Goal: Information Seeking & Learning: Check status

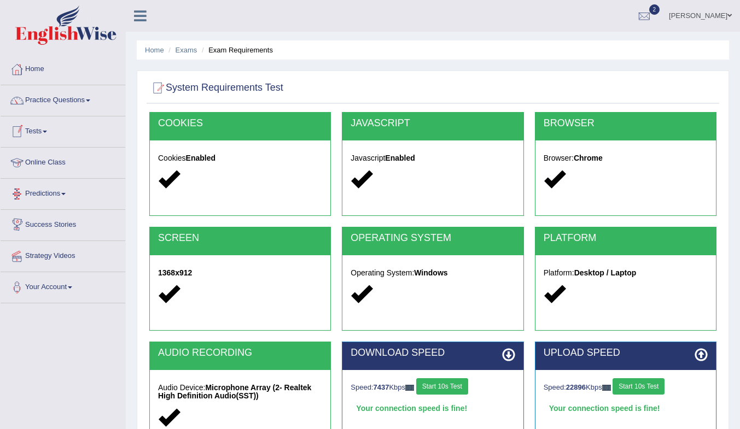
click at [63, 185] on link "Predictions" at bounding box center [63, 192] width 125 height 27
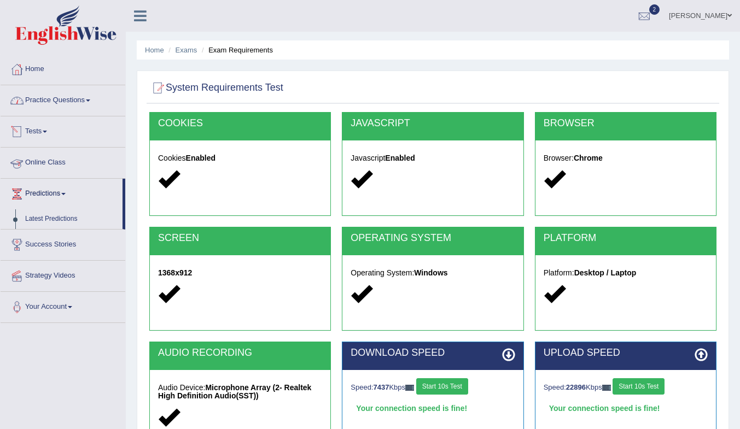
click at [77, 99] on link "Practice Questions" at bounding box center [63, 98] width 125 height 27
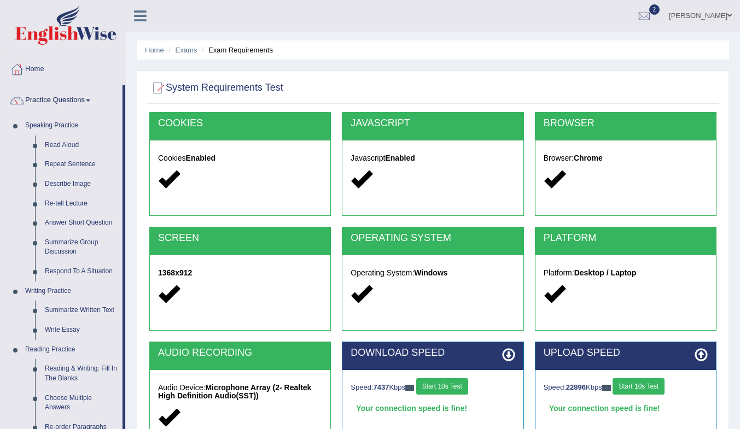
click at [77, 99] on link "Practice Questions" at bounding box center [62, 98] width 122 height 27
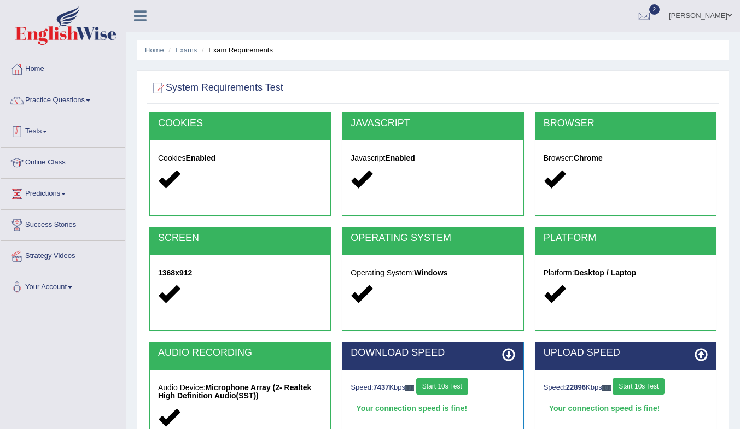
click at [34, 130] on link "Tests" at bounding box center [63, 129] width 125 height 27
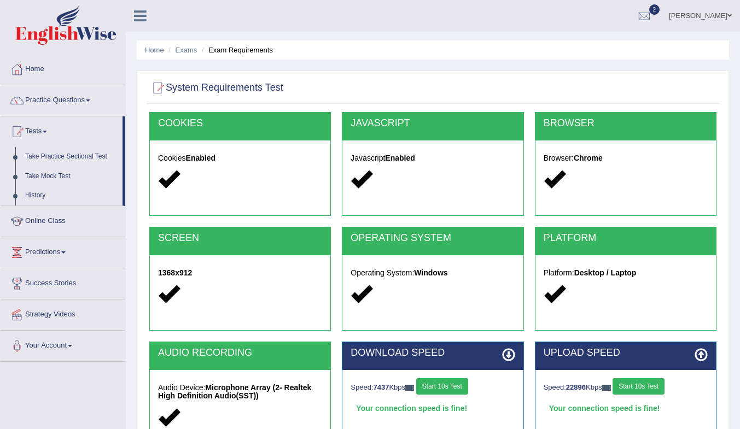
click at [31, 186] on link "History" at bounding box center [71, 196] width 102 height 20
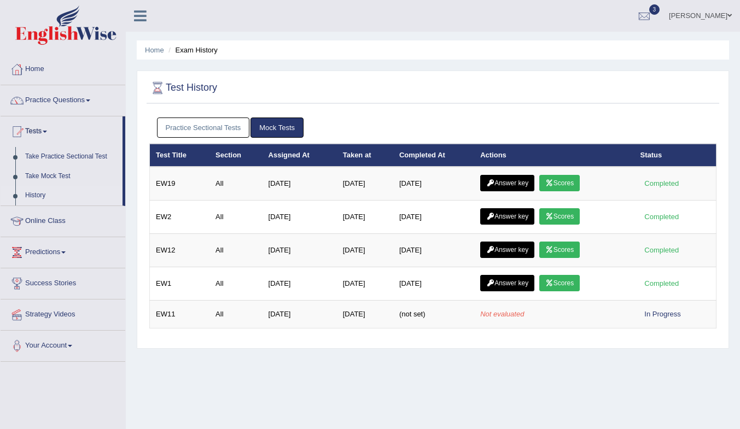
click at [553, 180] on icon at bounding box center [549, 183] width 8 height 7
click at [505, 179] on link "Answer key" at bounding box center [507, 183] width 54 height 16
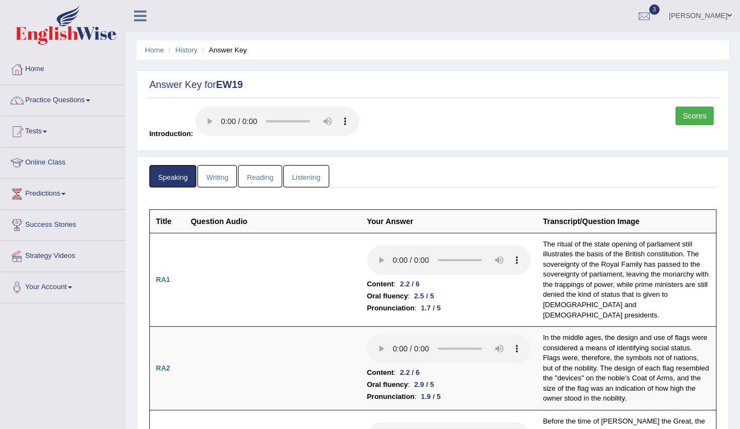
click at [229, 175] on link "Writing" at bounding box center [216, 176] width 39 height 22
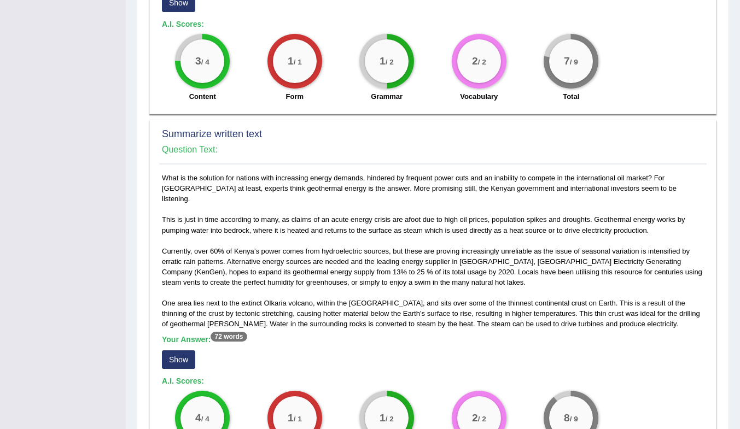
scroll to position [438, 0]
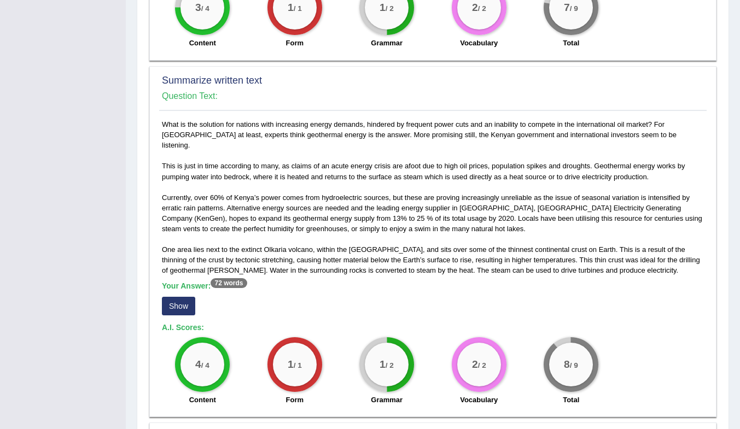
click at [175, 297] on button "Show" at bounding box center [178, 306] width 33 height 19
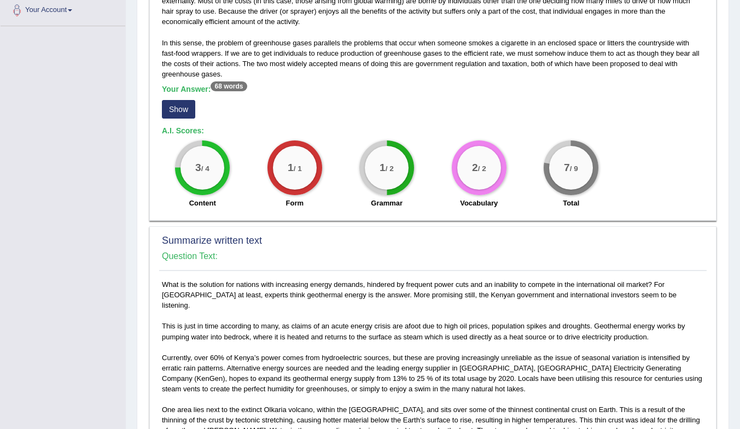
scroll to position [219, 0]
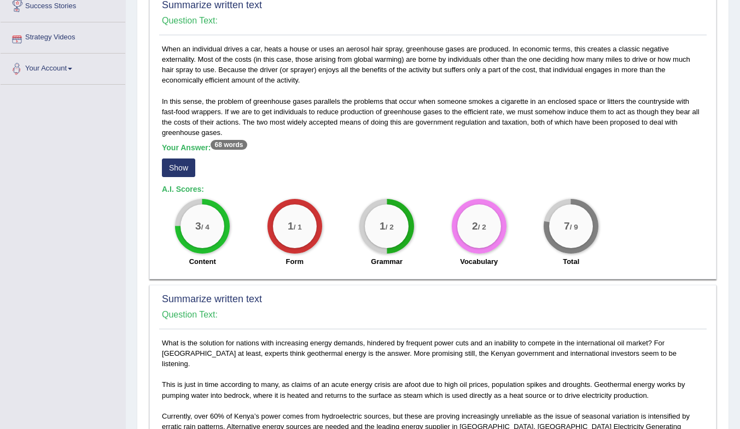
click at [174, 164] on button "Show" at bounding box center [178, 168] width 33 height 19
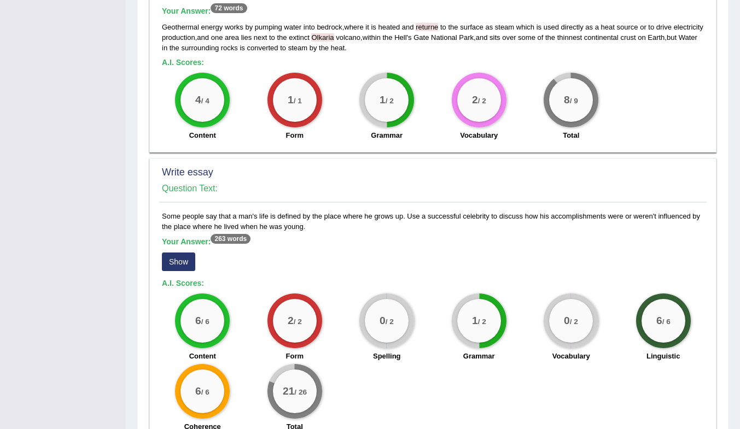
scroll to position [777, 0]
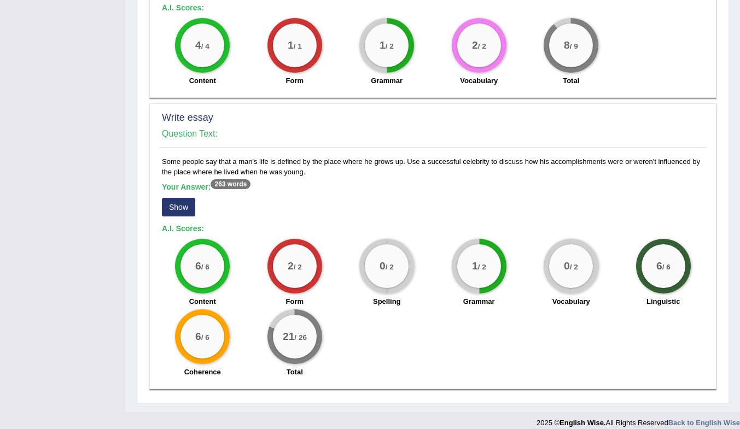
click at [178, 201] on button "Show" at bounding box center [178, 207] width 33 height 19
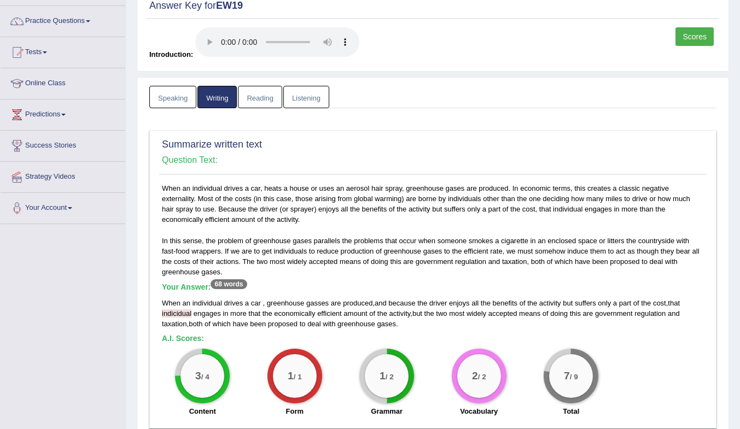
scroll to position [0, 0]
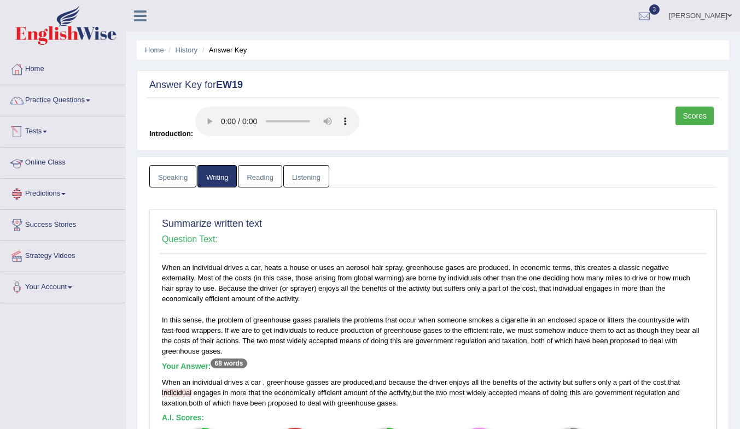
click at [168, 181] on link "Speaking" at bounding box center [172, 176] width 47 height 22
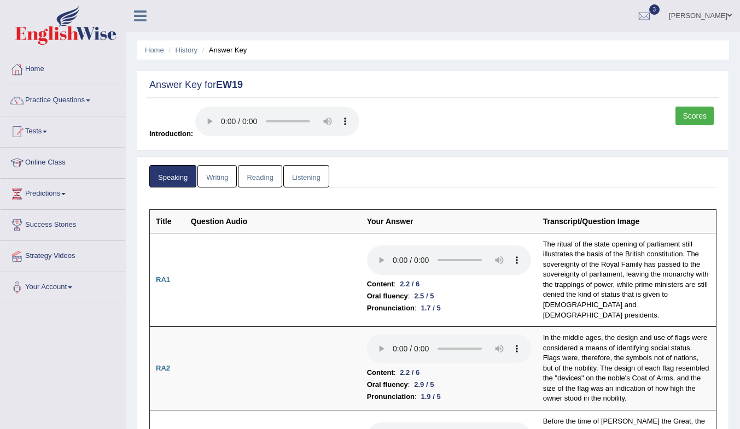
click at [212, 177] on link "Writing" at bounding box center [216, 176] width 39 height 22
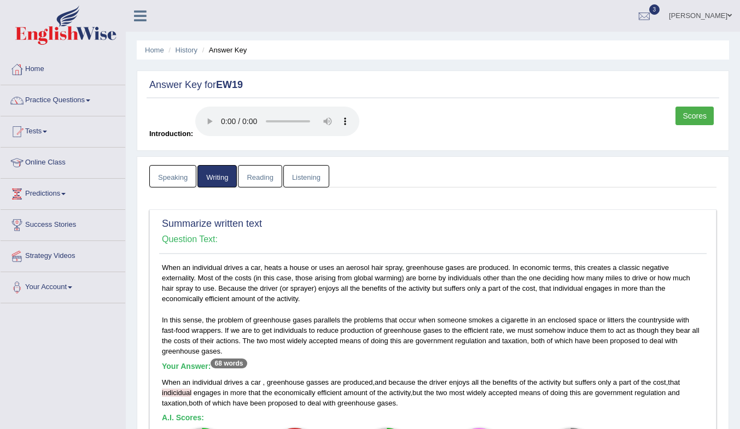
click at [258, 185] on link "Reading" at bounding box center [260, 176] width 44 height 22
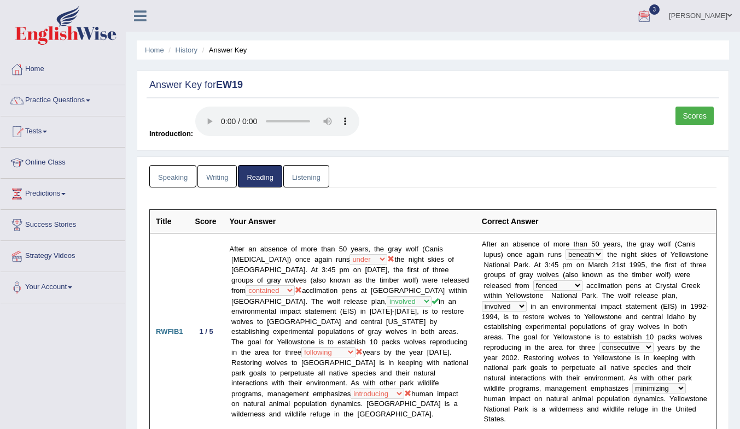
click at [301, 177] on link "Listening" at bounding box center [306, 176] width 46 height 22
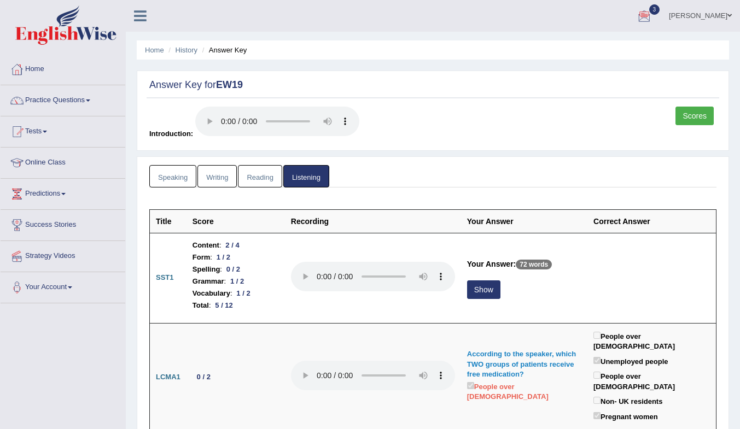
click at [484, 296] on button "Show" at bounding box center [483, 290] width 33 height 19
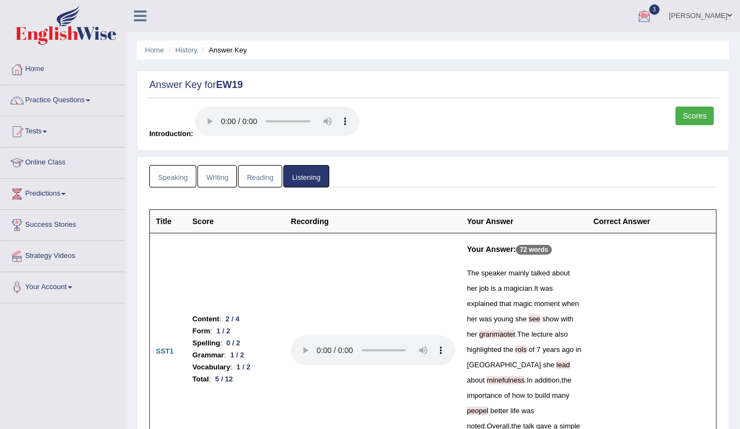
click at [214, 177] on link "Writing" at bounding box center [216, 176] width 39 height 22
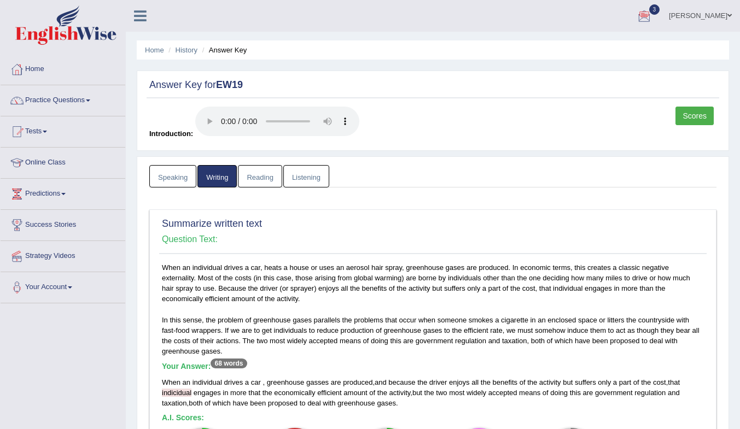
click at [710, 117] on link "Scores" at bounding box center [694, 116] width 38 height 19
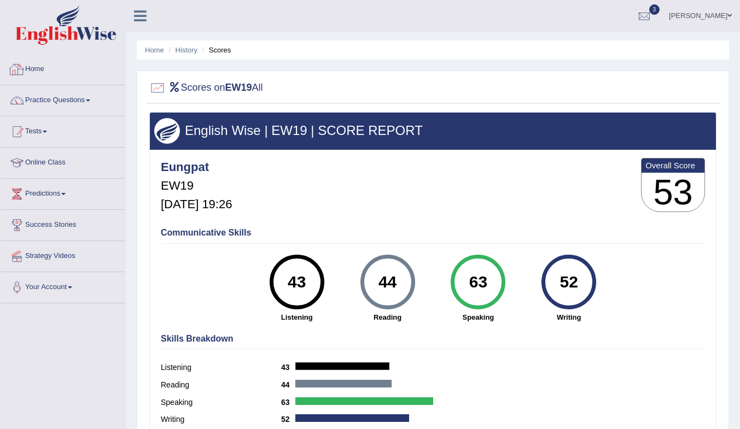
click at [185, 50] on link "History" at bounding box center [187, 50] width 22 height 8
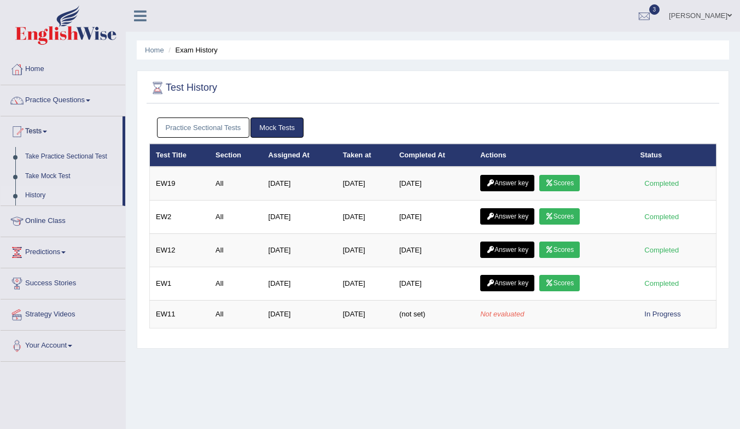
click at [559, 218] on link "Scores" at bounding box center [559, 216] width 40 height 16
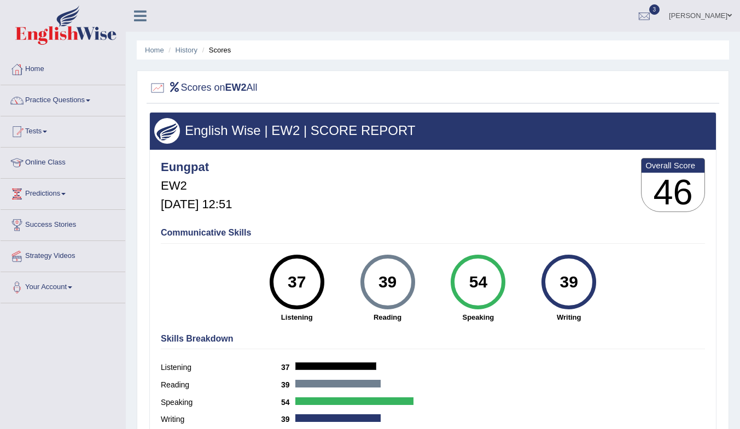
drag, startPoint x: 191, startPoint y: 49, endPoint x: 435, endPoint y: 164, distance: 270.1
click at [191, 49] on link "History" at bounding box center [187, 50] width 22 height 8
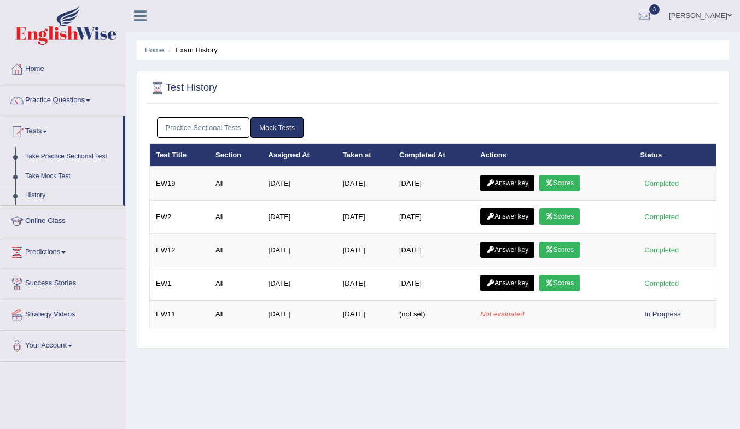
click at [569, 250] on link "Scores" at bounding box center [559, 250] width 40 height 16
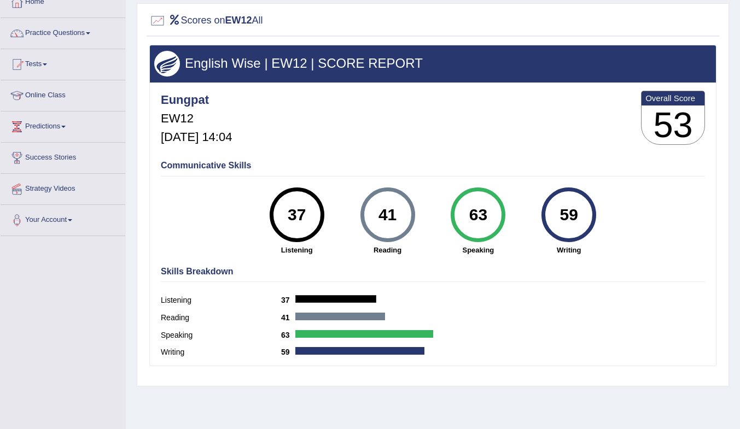
scroll to position [55, 0]
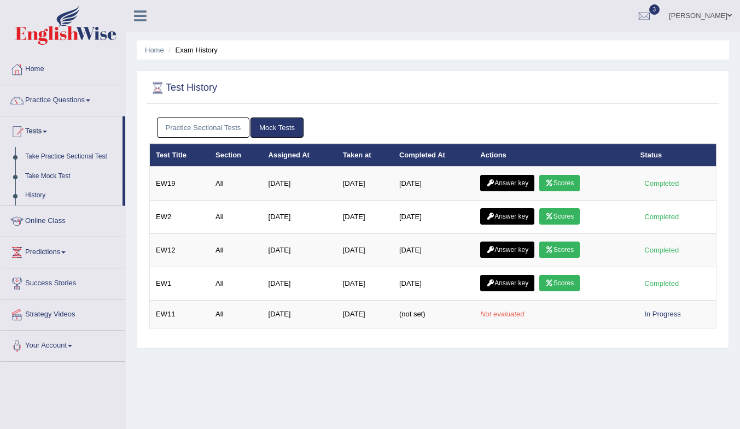
click at [579, 184] on link "Scores" at bounding box center [559, 183] width 40 height 16
click at [557, 245] on link "Scores" at bounding box center [559, 250] width 40 height 16
click at [550, 279] on link "Scores" at bounding box center [559, 283] width 40 height 16
click at [502, 252] on link "Answer key" at bounding box center [507, 250] width 54 height 16
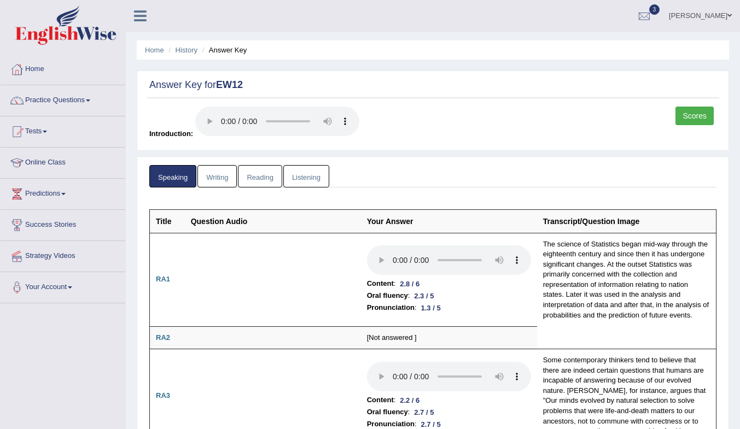
click at [226, 174] on link "Writing" at bounding box center [216, 176] width 39 height 22
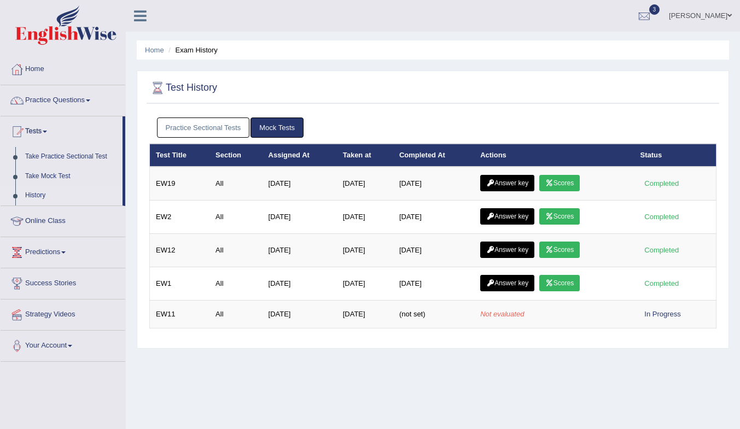
click at [563, 288] on link "Scores" at bounding box center [559, 283] width 40 height 16
